Goal: Complete application form

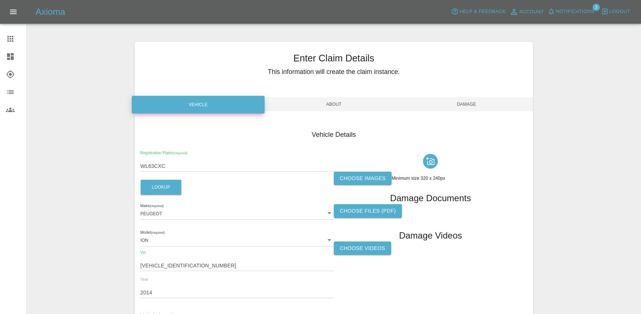
scroll to position [82, 0]
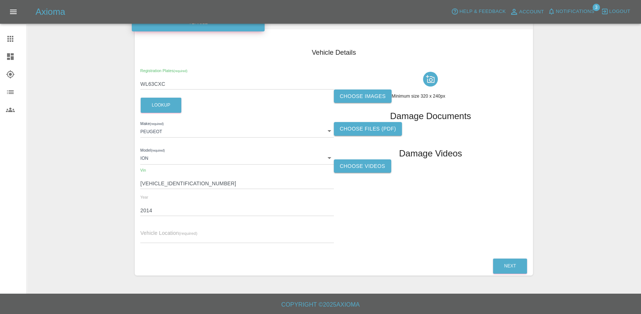
click at [165, 84] on input "WL63CXC" at bounding box center [237, 84] width 194 height 11
paste input "GJ22NPX"
type input "GJ22NPX"
click at [162, 100] on button "Lookup" at bounding box center [161, 105] width 41 height 15
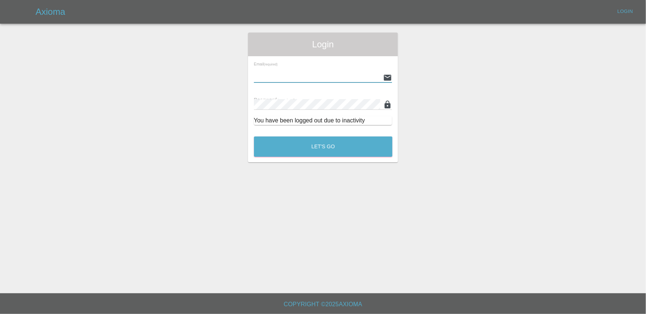
click at [309, 83] on input "text" at bounding box center [317, 77] width 127 height 11
type input "[EMAIL_ADDRESS][DOMAIN_NAME]"
click at [254, 137] on button "Let's Go" at bounding box center [323, 147] width 138 height 20
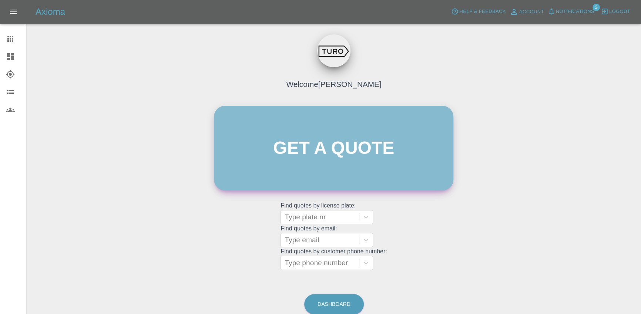
click at [321, 148] on link "Get a quote" at bounding box center [333, 148] width 239 height 85
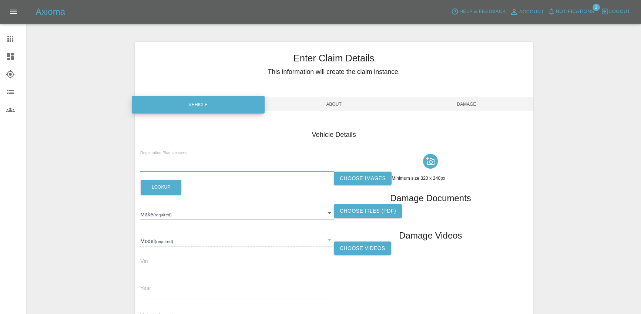
click at [167, 161] on input "text" at bounding box center [237, 166] width 194 height 11
paste input "GJ22NPX"
type input "GJ22NPX"
click at [163, 182] on button "Lookup" at bounding box center [161, 187] width 41 height 15
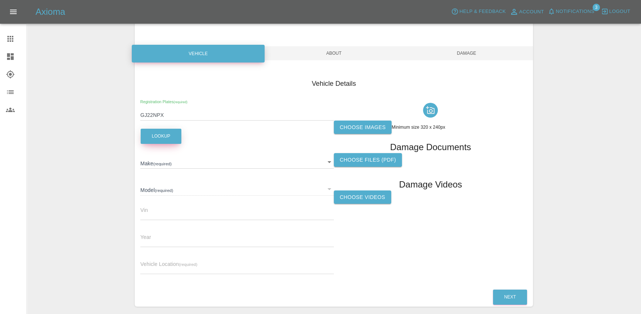
scroll to position [57, 0]
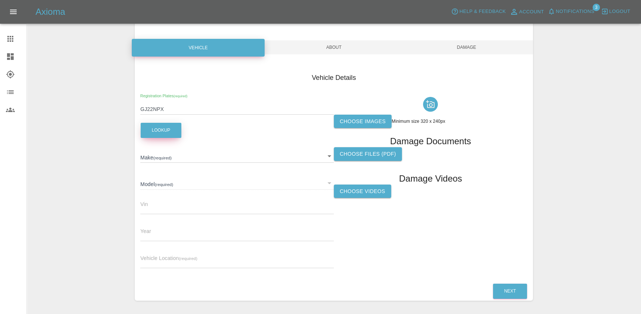
type input "TESLA"
type input "MODEL 3 STANDARD RANGE +"
type input "[US_VEHICLE_IDENTIFICATION_NUMBER]"
type input "2022"
click at [181, 205] on input "[US_VEHICLE_IDENTIFICATION_NUMBER]" at bounding box center [237, 209] width 194 height 11
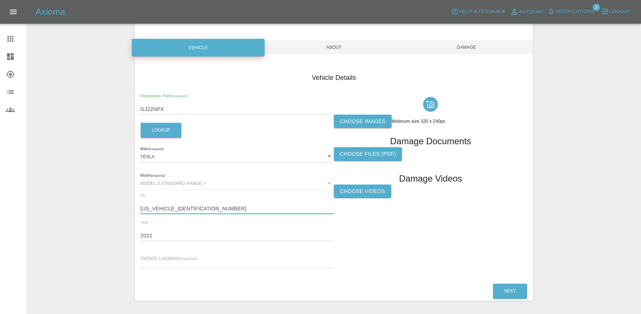
click at [181, 205] on input "[US_VEHICLE_IDENTIFICATION_NUMBER]" at bounding box center [237, 209] width 194 height 11
